Goal: Information Seeking & Learning: Learn about a topic

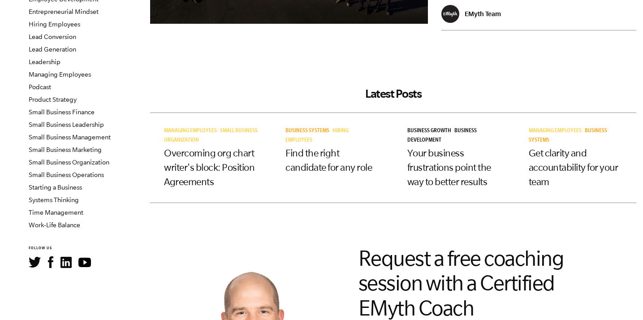
scroll to position [203, 0]
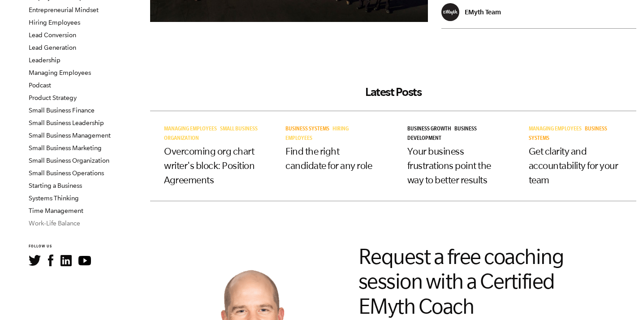
click at [53, 223] on link "Work-Life Balance" at bounding box center [55, 223] width 52 height 7
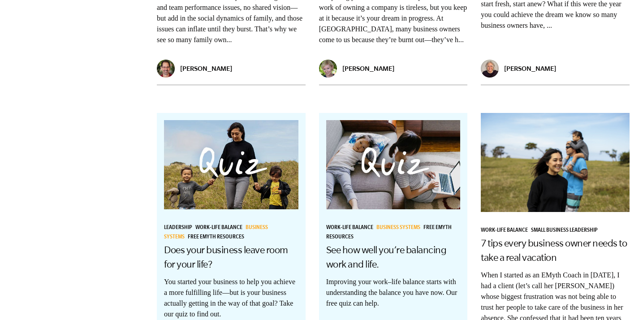
scroll to position [919, 0]
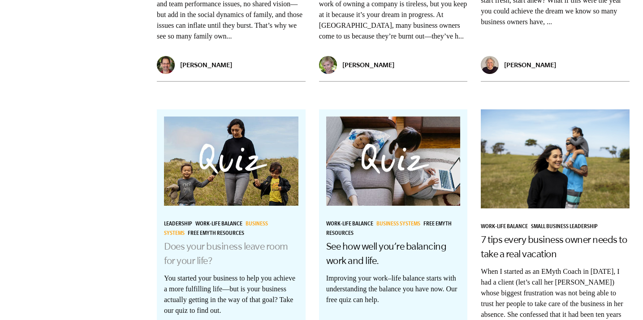
click at [186, 241] on link "Does your business leave room for your life?" at bounding box center [226, 253] width 124 height 25
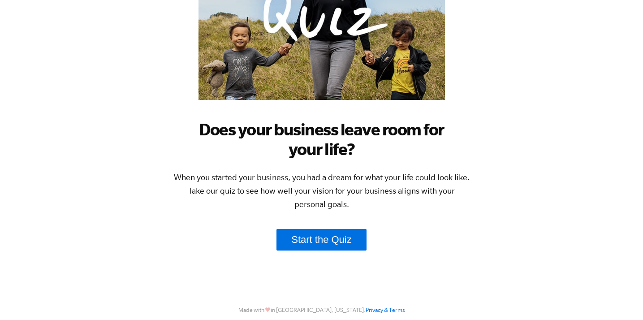
scroll to position [183, 0]
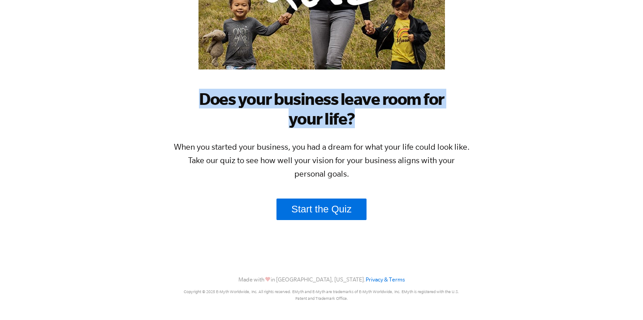
drag, startPoint x: 201, startPoint y: 99, endPoint x: 352, endPoint y: 115, distance: 151.9
click at [352, 115] on h1 "Does your business leave room for your life?" at bounding box center [322, 108] width 296 height 39
copy h1 "Does your business leave room for your life?"
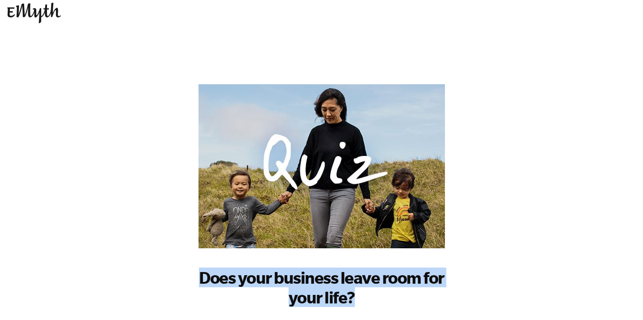
scroll to position [0, 0]
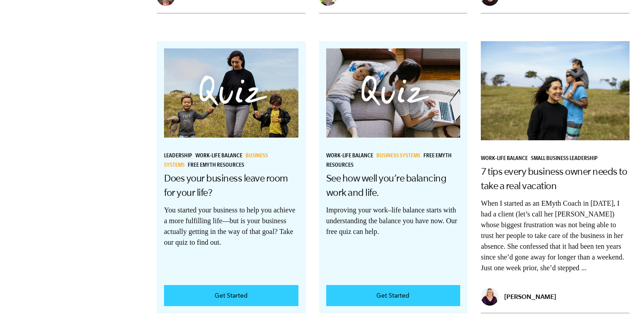
scroll to position [989, 0]
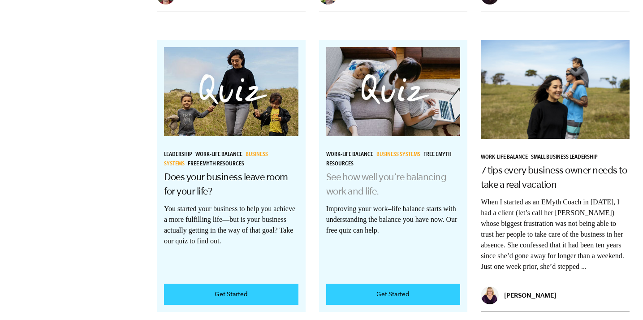
click at [378, 171] on link "See how well you’re balancing work and life." at bounding box center [386, 183] width 121 height 25
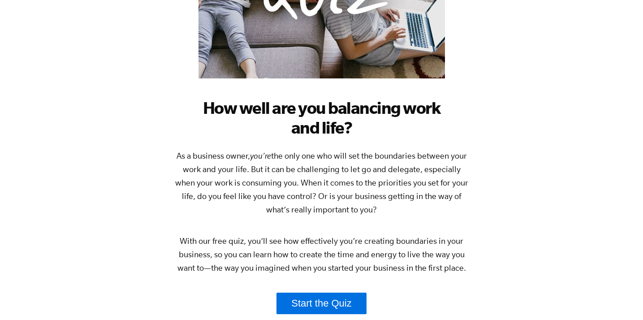
scroll to position [176, 0]
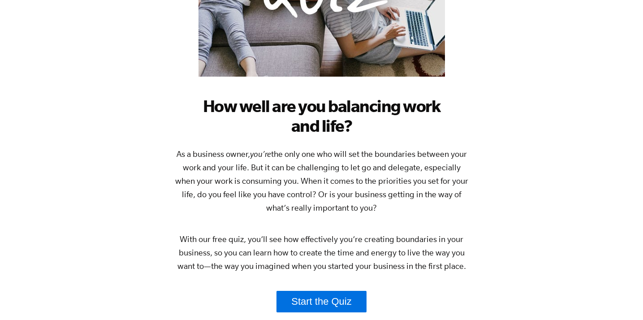
drag, startPoint x: 177, startPoint y: 152, endPoint x: 358, endPoint y: 207, distance: 189.2
click at [358, 207] on p "As a business owner, you’re the only one who will set the boundaries between yo…" at bounding box center [322, 180] width 296 height 67
copy p "As a business owner, you’re the only one who will set the boundaries between yo…"
